Goal: Register for event/course

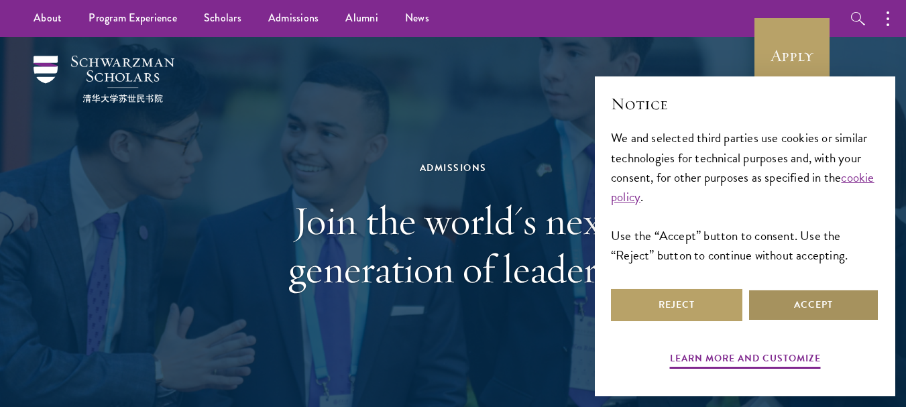
click at [796, 302] on button "Accept" at bounding box center [813, 305] width 131 height 32
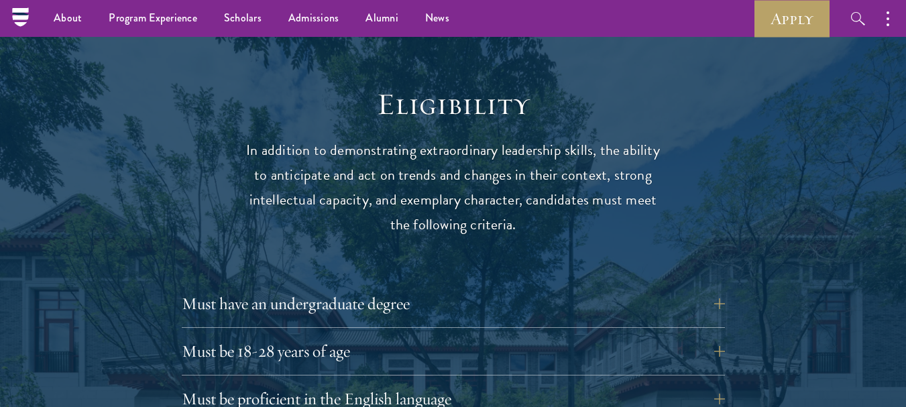
scroll to position [1676, 0]
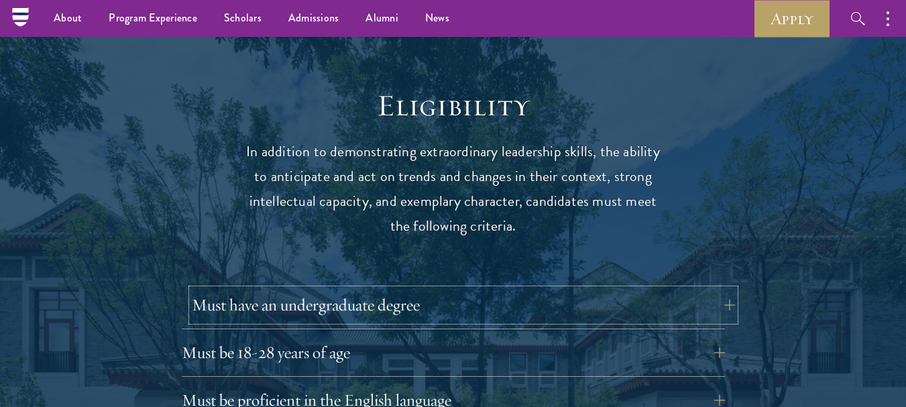
click at [294, 289] on button "Must have an undergraduate degree" at bounding box center [463, 305] width 543 height 32
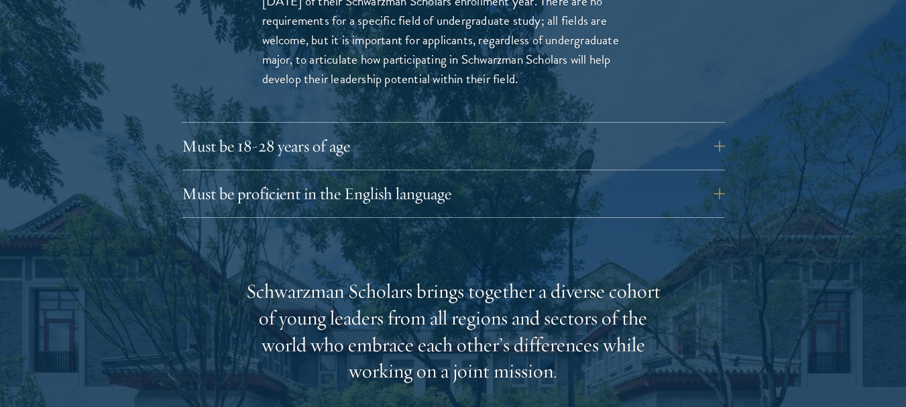
scroll to position [2079, 0]
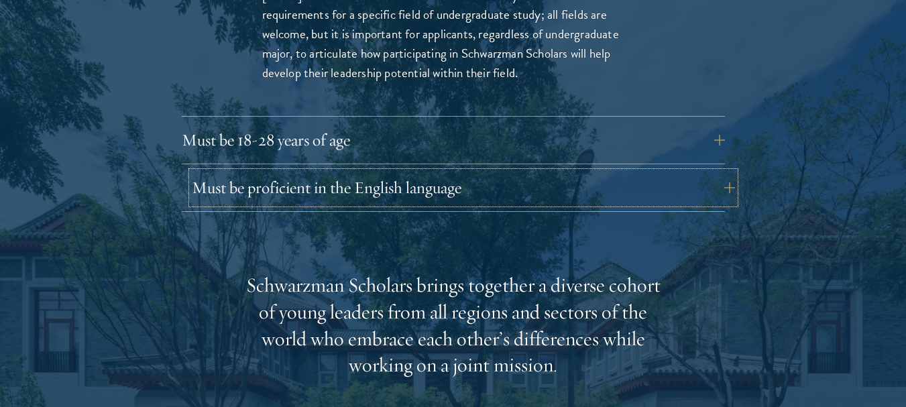
click at [348, 172] on button "Must be proficient in the English language" at bounding box center [463, 188] width 543 height 32
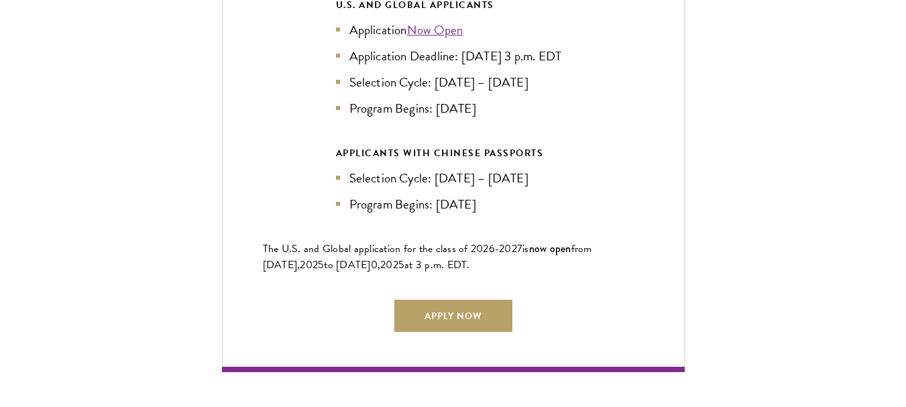
scroll to position [3420, 0]
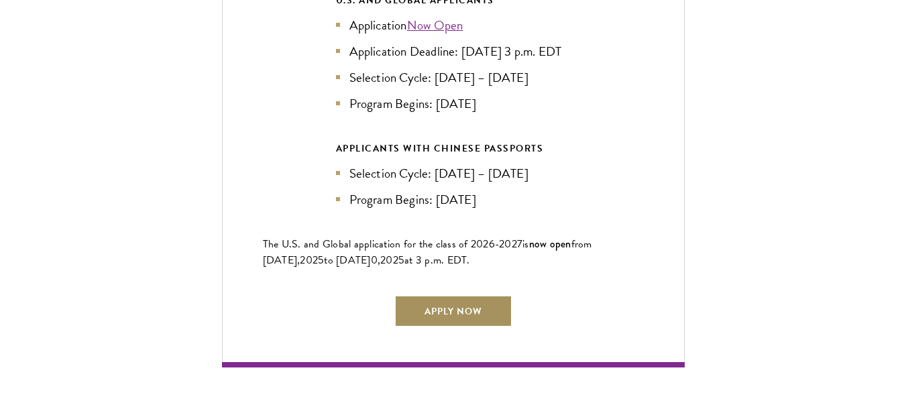
click at [471, 303] on link "Apply Now" at bounding box center [453, 311] width 118 height 32
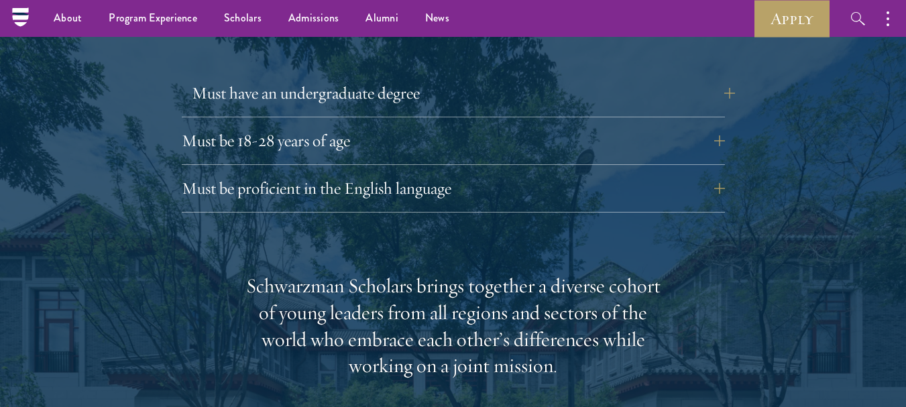
scroll to position [1810, 0]
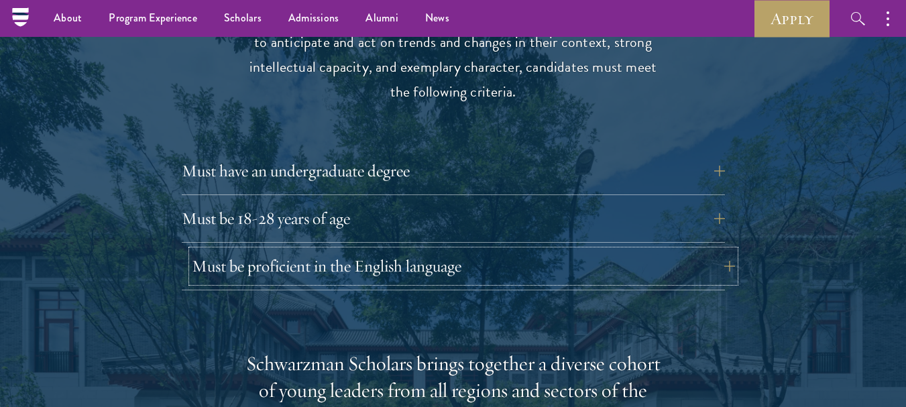
click at [304, 250] on button "Must be proficient in the English language" at bounding box center [463, 266] width 543 height 32
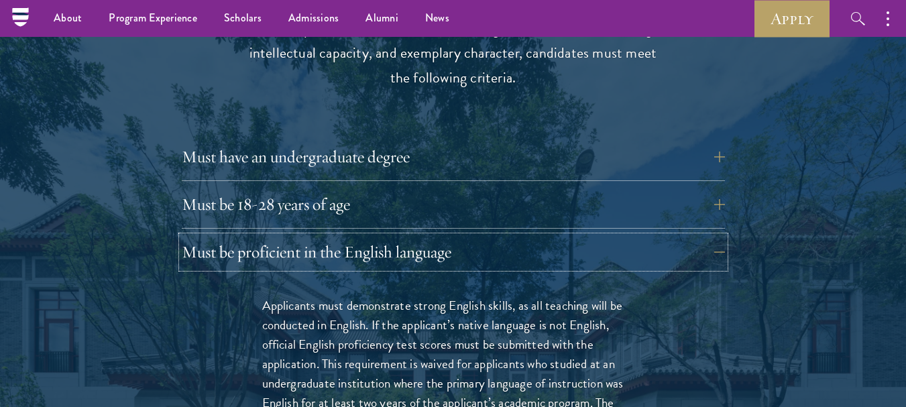
scroll to position [1743, 0]
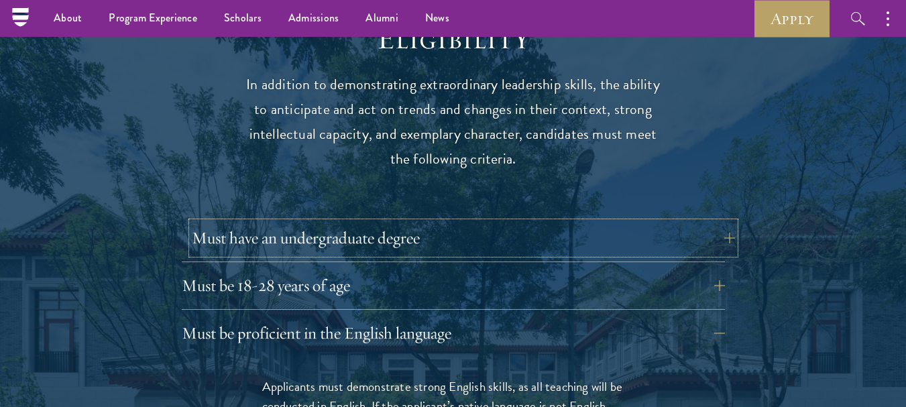
click at [358, 222] on button "Must have an undergraduate degree" at bounding box center [463, 238] width 543 height 32
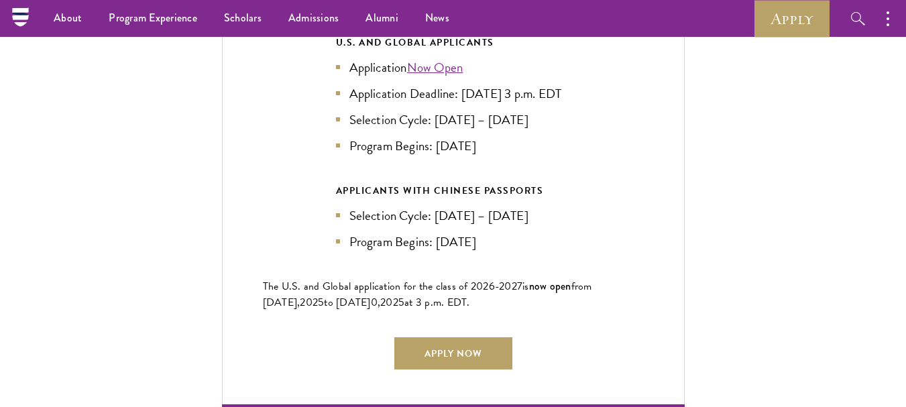
scroll to position [3017, 0]
